Goal: Task Accomplishment & Management: Manage account settings

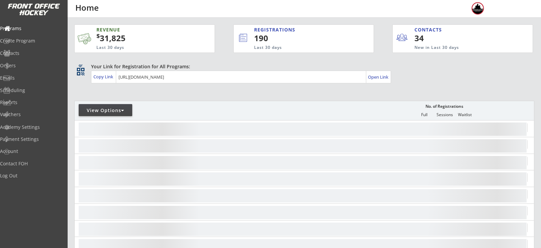
click at [96, 110] on div "View Options" at bounding box center [106, 110] width 54 height 7
select select ""Upcoming Programs""
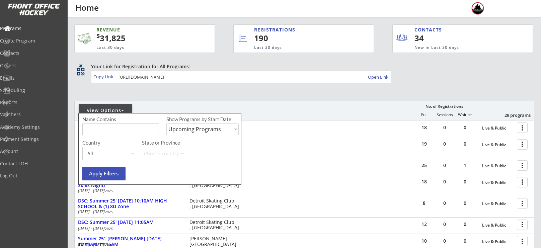
click at [115, 128] on input "input" at bounding box center [120, 130] width 77 height 12
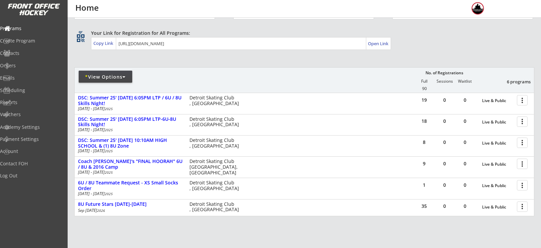
scroll to position [35, 0]
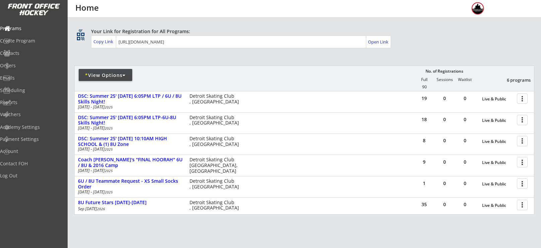
click at [96, 77] on div "* View Options" at bounding box center [106, 75] width 54 height 7
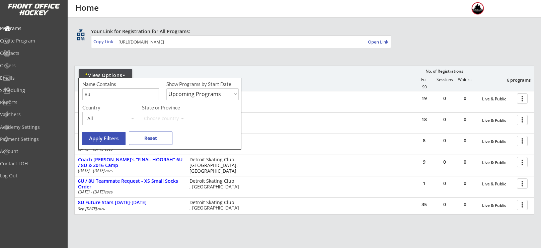
click at [107, 95] on input "input" at bounding box center [120, 94] width 77 height 12
type input "8"
type input "6u"
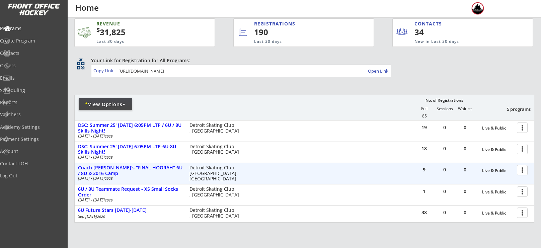
scroll to position [0, 0]
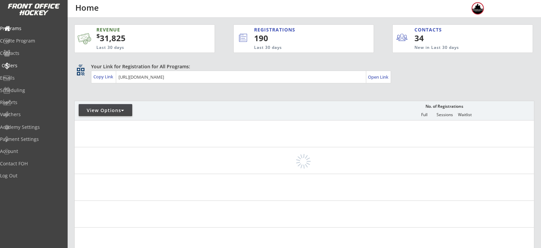
click at [38, 66] on div "Orders" at bounding box center [32, 65] width 60 height 5
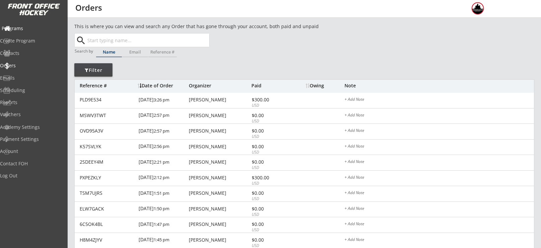
click at [24, 30] on div "Programs" at bounding box center [32, 28] width 60 height 5
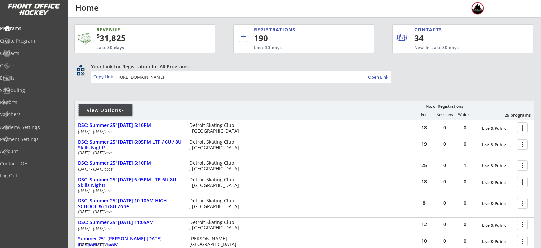
click at [99, 113] on div "View Options" at bounding box center [106, 110] width 54 height 7
select select ""Upcoming Programs""
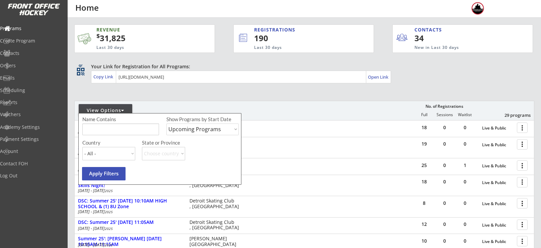
click at [111, 128] on input "input" at bounding box center [120, 130] width 77 height 12
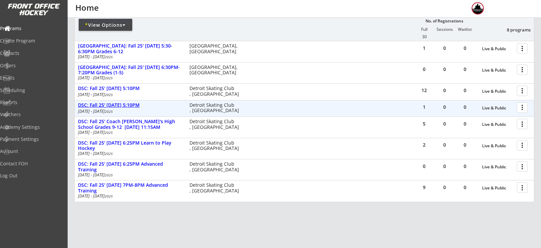
scroll to position [87, 0]
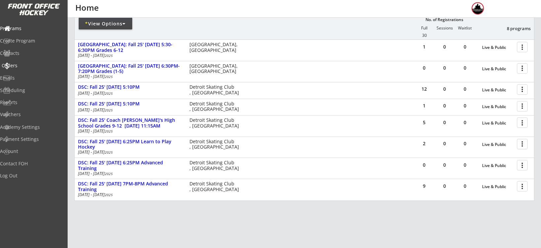
click at [34, 64] on div "Orders" at bounding box center [32, 65] width 60 height 5
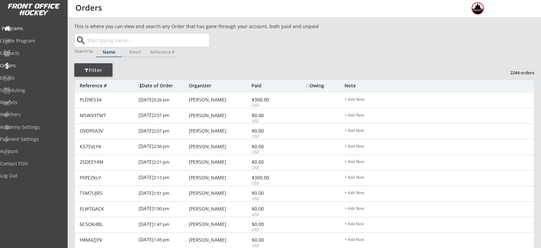
click at [34, 28] on div "Programs" at bounding box center [32, 28] width 60 height 5
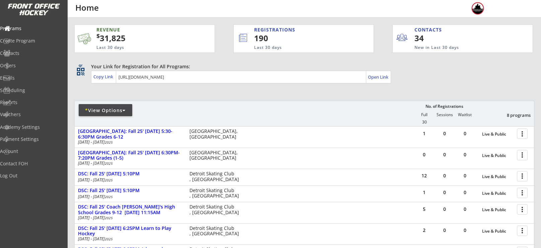
click at [113, 115] on div "* View Options" at bounding box center [106, 110] width 54 height 12
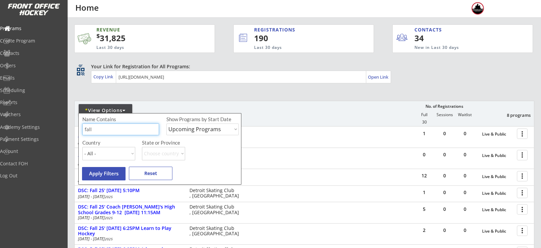
click at [114, 125] on input "input" at bounding box center [120, 130] width 77 height 12
type input "f"
type input "private"
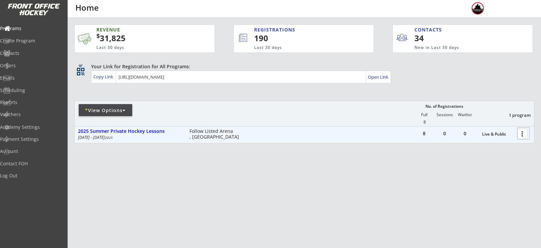
click at [522, 135] on div at bounding box center [524, 134] width 12 height 12
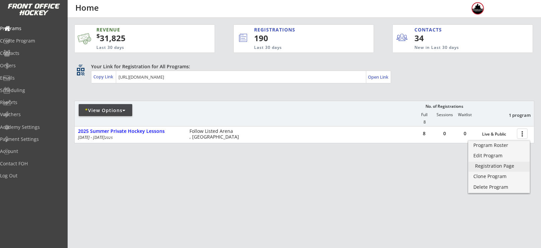
click at [491, 164] on div "Registration Page" at bounding box center [499, 166] width 48 height 5
click at [525, 136] on div at bounding box center [524, 134] width 12 height 12
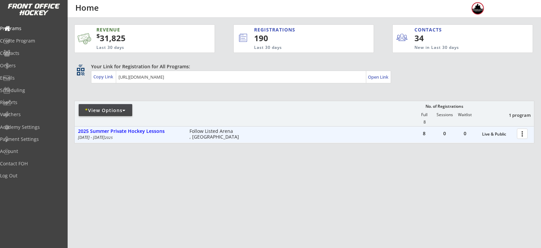
click at [524, 134] on div at bounding box center [524, 134] width 12 height 12
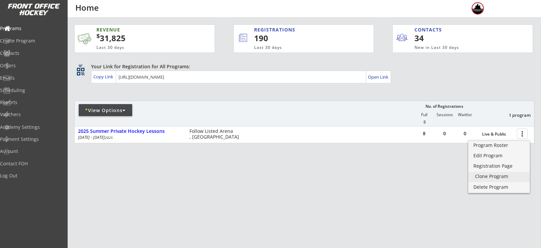
click at [492, 180] on div "Clone Program" at bounding box center [499, 177] width 61 height 10
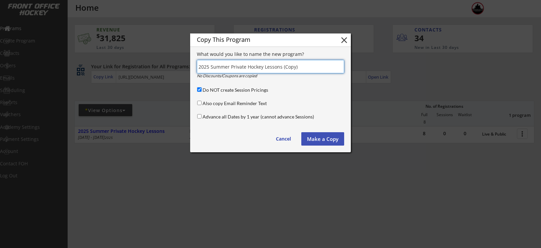
click at [200, 88] on input "Do NOT create Session Pricings" at bounding box center [199, 89] width 4 height 4
checkbox input "false"
drag, startPoint x: 303, startPoint y: 67, endPoint x: 282, endPoint y: 67, distance: 21.5
click at [282, 67] on input "input" at bounding box center [270, 66] width 147 height 13
click at [229, 64] on input "input" at bounding box center [270, 66] width 147 height 13
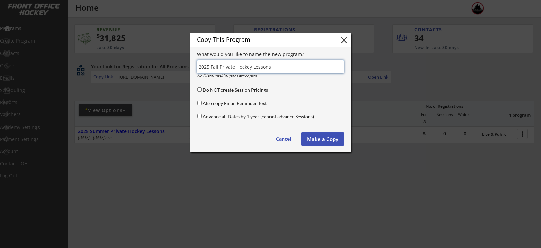
type input "2025 Fall Private Hockey Lessons"
click at [324, 136] on button "Make a Copy" at bounding box center [323, 138] width 43 height 13
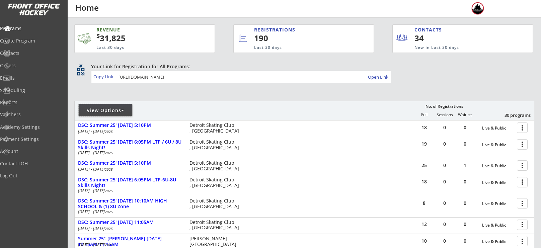
click at [112, 113] on div "View Options" at bounding box center [106, 110] width 54 height 7
select select ""Upcoming Programs""
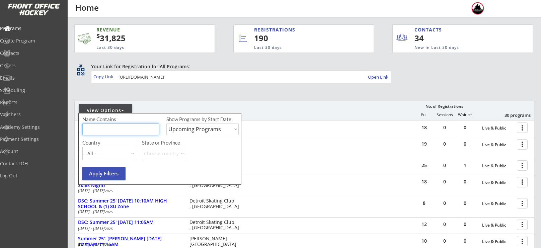
click at [116, 127] on input "input" at bounding box center [120, 130] width 77 height 12
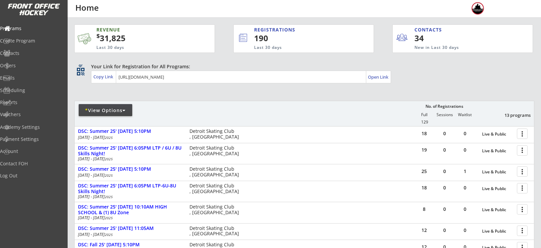
click at [90, 115] on div "* View Options" at bounding box center [106, 110] width 54 height 12
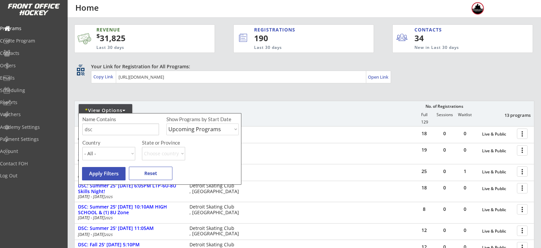
click at [98, 136] on div "Name Contains Show Programs by Start Date Upcoming Programs Past Programs Speci…" at bounding box center [161, 127] width 158 height 23
click at [103, 128] on input "input" at bounding box center [120, 130] width 77 height 12
type input "d"
type input "private"
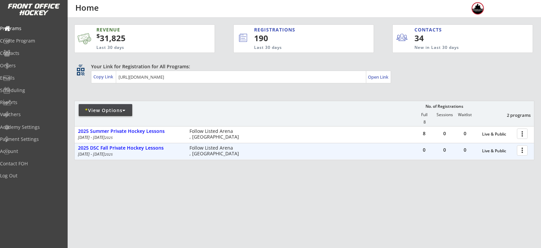
click at [522, 152] on div at bounding box center [524, 150] width 12 height 12
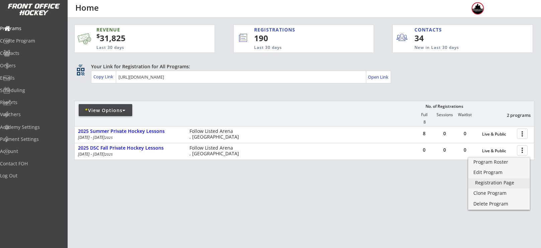
click at [491, 182] on div "Registration Page" at bounding box center [499, 183] width 48 height 5
click at [101, 113] on div "* View Options" at bounding box center [106, 110] width 54 height 7
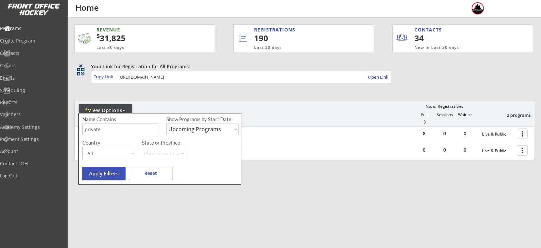
click at [182, 133] on select "Upcoming Programs Past Programs Specific Date Range" at bounding box center [203, 130] width 72 height 12
select select ""Past Programs""
click at [167, 124] on select "Upcoming Programs Past Programs Specific Date Range" at bounding box center [203, 130] width 72 height 12
drag, startPoint x: 149, startPoint y: 128, endPoint x: 61, endPoint y: 122, distance: 88.3
click at [61, 122] on body "REVENUE $ 31,825 Last 30 days REGISTRATIONS 190 Last 30 days CONTACTS 34 New in…" at bounding box center [270, 124] width 541 height 248
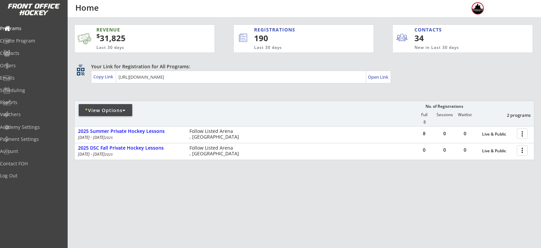
click at [106, 104] on div "* View Options No. of Registrations Full Sessions Waitlist 2 programs 8" at bounding box center [304, 113] width 460 height 25
click at [106, 107] on div "* View Options" at bounding box center [106, 110] width 54 height 7
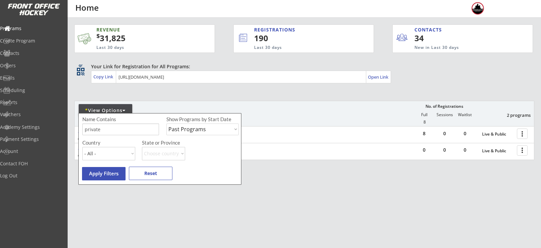
click at [106, 129] on input "input" at bounding box center [120, 130] width 77 height 12
type input "p"
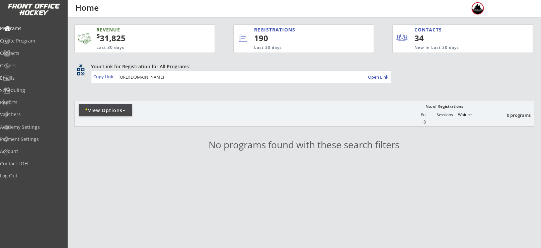
click at [107, 114] on div "* View Options" at bounding box center [106, 110] width 54 height 12
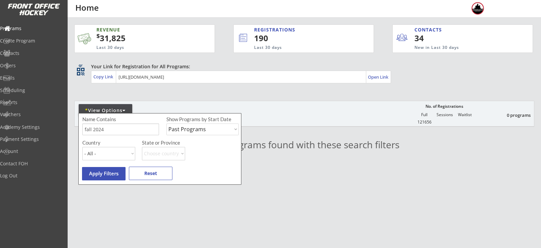
click at [182, 127] on select "Upcoming Programs Past Programs Specific Date Range" at bounding box center [203, 130] width 72 height 12
click at [117, 133] on input "input" at bounding box center [120, 130] width 77 height 12
type input "fall"
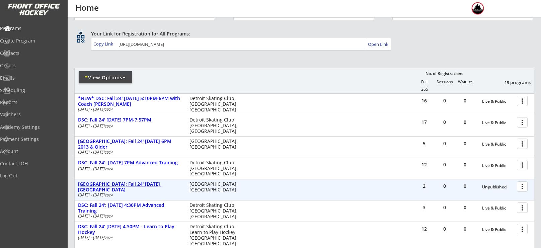
scroll to position [32, 0]
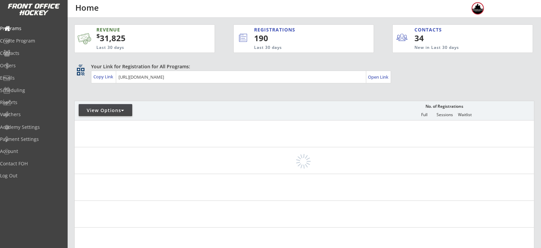
click at [106, 112] on div "View Options" at bounding box center [106, 110] width 54 height 7
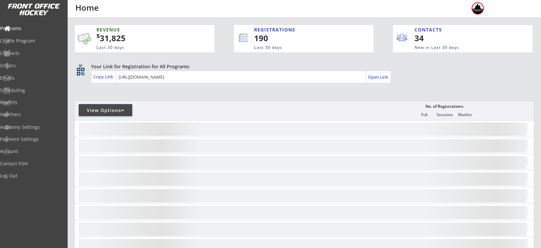
select select ""Upcoming Programs""
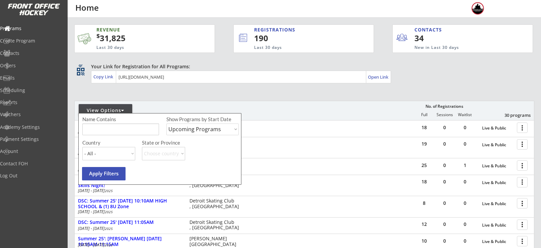
click at [108, 136] on div "Name Contains Show Programs by Start Date Upcoming Programs Past Programs Speci…" at bounding box center [161, 127] width 158 height 23
click at [109, 130] on input "input" at bounding box center [120, 130] width 77 height 12
type input "fall"
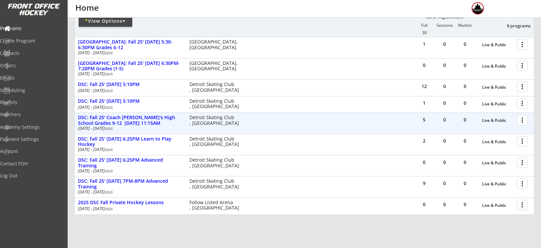
scroll to position [90, 0]
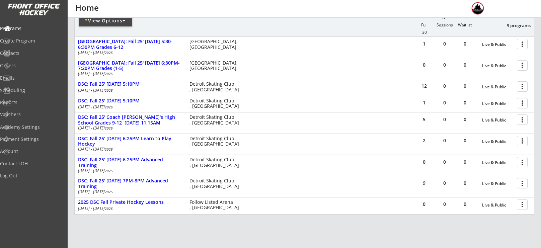
click at [114, 22] on div "* View Options" at bounding box center [106, 20] width 54 height 7
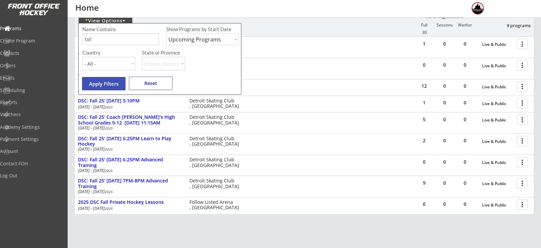
click at [209, 40] on select "Upcoming Programs Past Programs Specific Date Range" at bounding box center [203, 40] width 72 height 12
select select ""Past Programs""
click at [167, 34] on select "Upcoming Programs Past Programs Specific Date Range" at bounding box center [203, 40] width 72 height 12
click at [110, 83] on button "Apply Filters" at bounding box center [104, 83] width 44 height 13
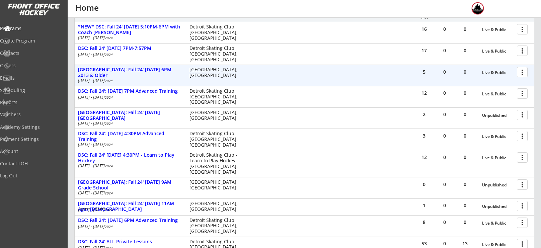
scroll to position [105, 0]
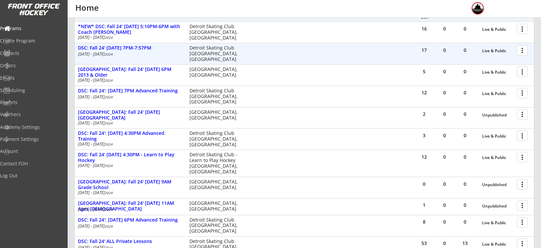
click at [521, 51] on div at bounding box center [524, 50] width 12 height 12
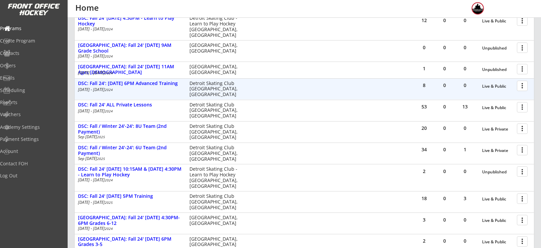
scroll to position [242, 0]
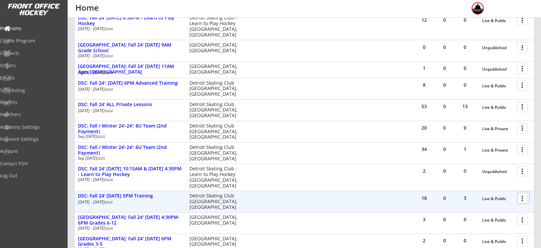
click at [522, 199] on div at bounding box center [524, 198] width 12 height 12
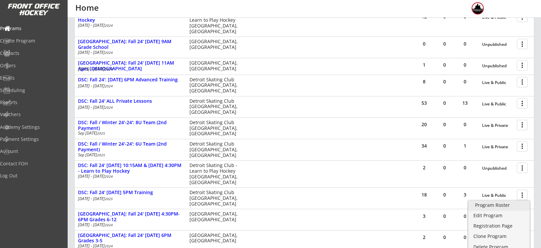
scroll to position [244, 0]
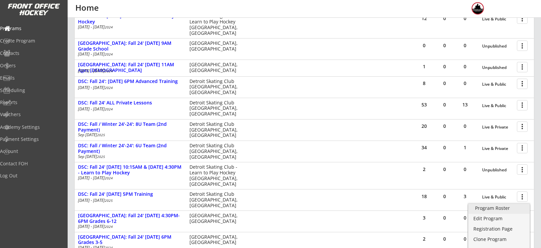
click at [485, 209] on div "Program Roster" at bounding box center [499, 208] width 48 height 5
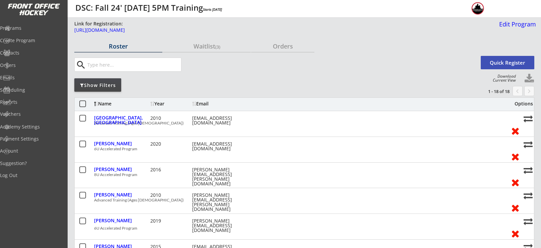
click at [530, 75] on button at bounding box center [530, 79] width 10 height 10
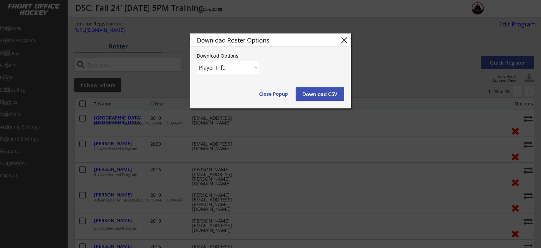
click at [256, 65] on select "Player Info Player and Order Info" at bounding box center [228, 67] width 62 height 13
select select ""Player and Order Info""
click at [197, 61] on select "Player Info Player and Order Info" at bounding box center [228, 67] width 62 height 13
click at [325, 97] on button "Download CSV" at bounding box center [320, 93] width 49 height 13
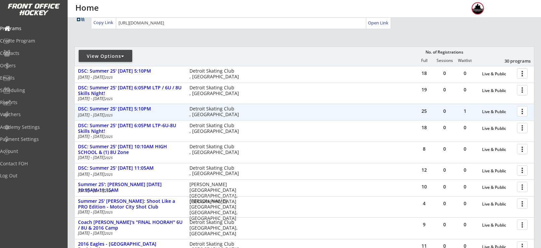
scroll to position [53, 0]
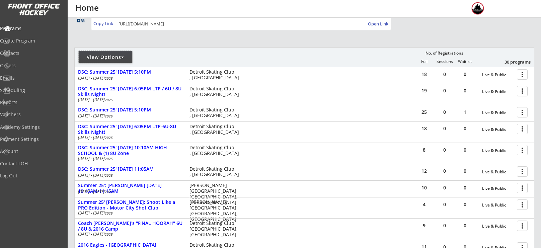
click at [113, 52] on div "View Options" at bounding box center [106, 57] width 54 height 12
select select ""Upcoming Programs""
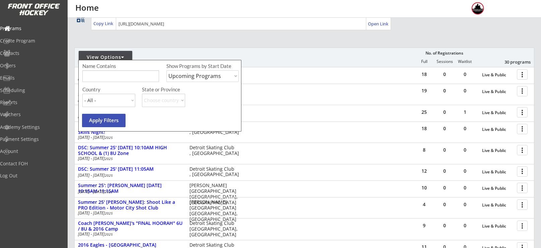
click at [110, 85] on div "Name Contains Show Programs by Start Date Upcoming Programs Past Programs Speci…" at bounding box center [159, 96] width 163 height 72
click at [111, 78] on input "input" at bounding box center [120, 76] width 77 height 12
type input "fall"
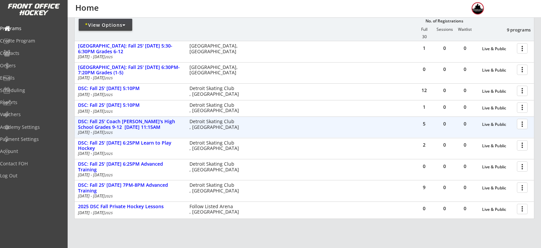
scroll to position [87, 0]
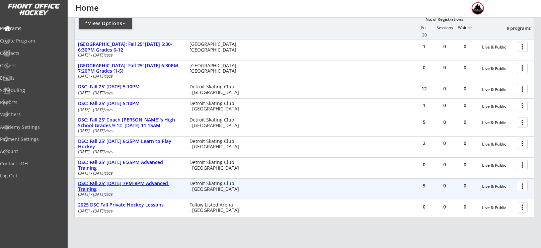
click at [151, 181] on div "DSC: Fall 25' [DATE] 7PM-8PM Advanced Training" at bounding box center [130, 186] width 105 height 11
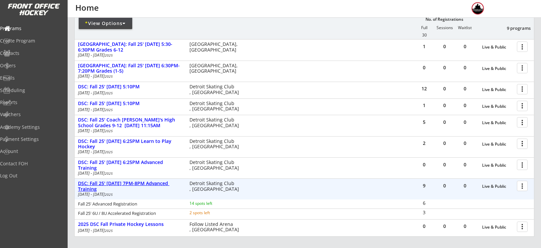
click at [152, 182] on div "DSC: Fall 25' [DATE] 7PM-8PM Advanced Training" at bounding box center [130, 186] width 105 height 11
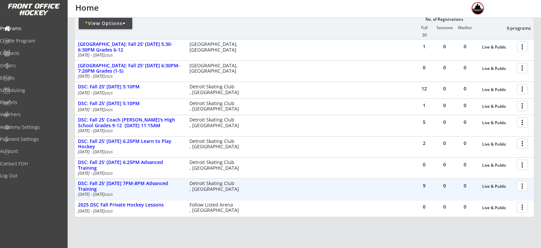
click at [521, 185] on div at bounding box center [524, 186] width 12 height 12
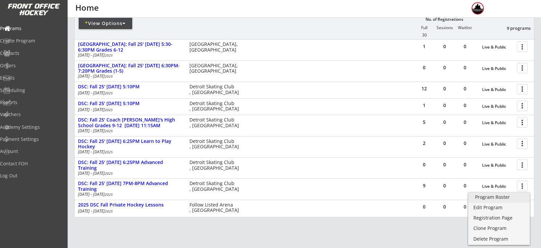
click at [503, 195] on div "Program Roster" at bounding box center [499, 197] width 48 height 5
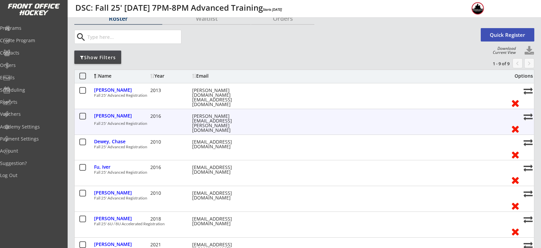
scroll to position [28, 0]
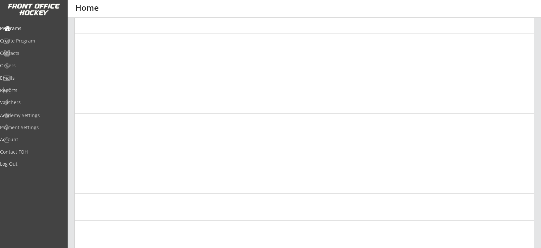
scroll to position [87, 0]
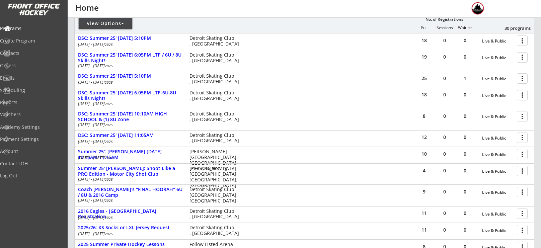
click at [112, 25] on div "View Options" at bounding box center [106, 23] width 54 height 7
select select ""Upcoming Programs""
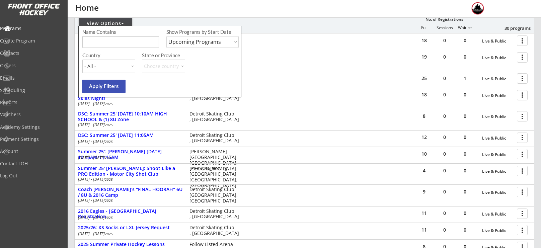
click at [110, 43] on input "input" at bounding box center [120, 42] width 77 height 12
type input "fall"
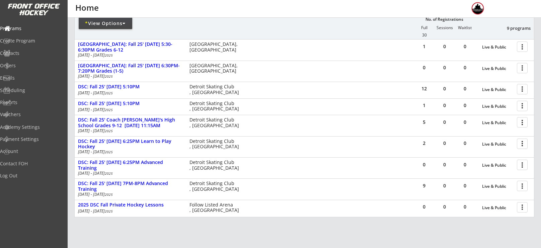
click at [123, 28] on div "* View Options" at bounding box center [106, 23] width 54 height 12
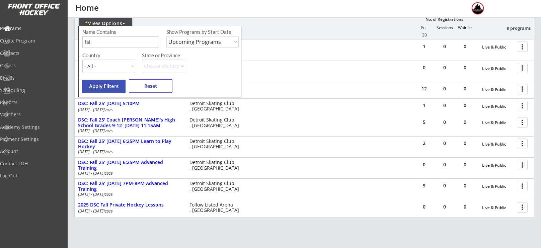
click at [194, 39] on select "Upcoming Programs Past Programs Specific Date Range" at bounding box center [203, 42] width 72 height 12
select select ""Past Programs""
click at [167, 36] on select "Upcoming Programs Past Programs Specific Date Range" at bounding box center [203, 42] width 72 height 12
click at [110, 87] on button "Apply Filters" at bounding box center [104, 86] width 44 height 13
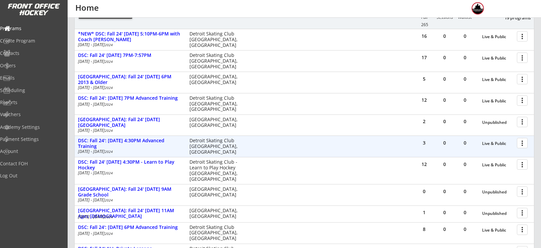
scroll to position [98, 0]
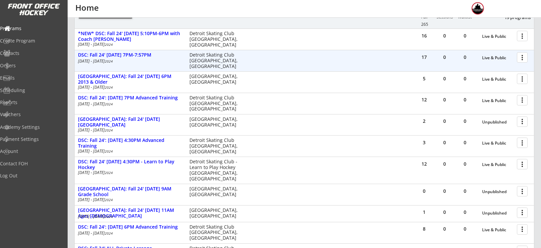
click at [526, 58] on div at bounding box center [524, 57] width 12 height 12
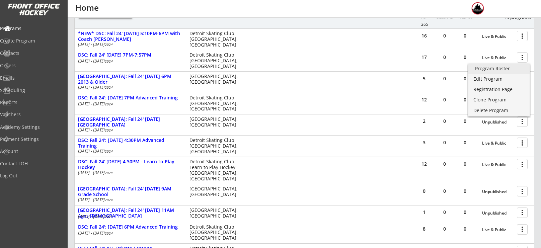
click at [497, 70] on div "Program Roster" at bounding box center [499, 68] width 48 height 5
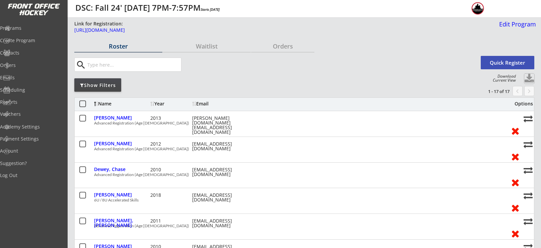
click at [530, 78] on button at bounding box center [530, 79] width 10 height 10
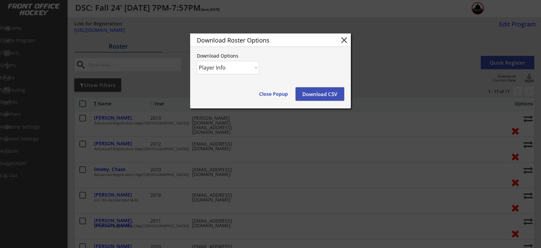
drag, startPoint x: 319, startPoint y: 96, endPoint x: 239, endPoint y: 64, distance: 86.6
click at [239, 64] on div "Download Roster Options close Download Options Player Info Player and Order Inf…" at bounding box center [270, 71] width 161 height 75
click at [239, 64] on select "Player Info Player and Order Info" at bounding box center [228, 67] width 62 height 13
select select ""Player and Order Info""
click at [197, 61] on select "Player Info Player and Order Info" at bounding box center [228, 67] width 62 height 13
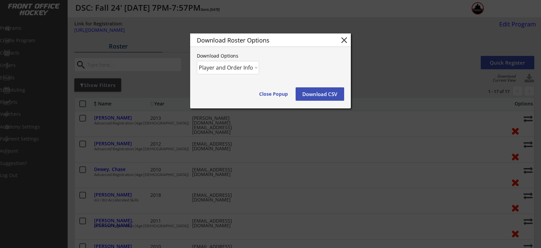
click at [320, 95] on button "Download CSV" at bounding box center [320, 93] width 49 height 13
